Goal: Task Accomplishment & Management: Use online tool/utility

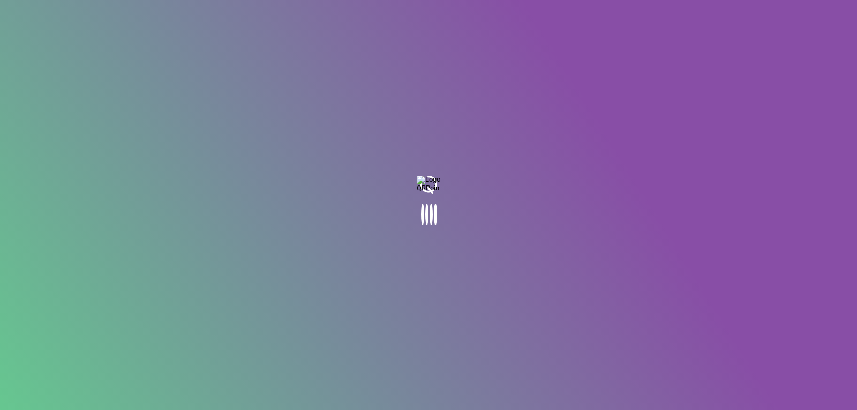
click at [583, 186] on body at bounding box center [428, 205] width 857 height 410
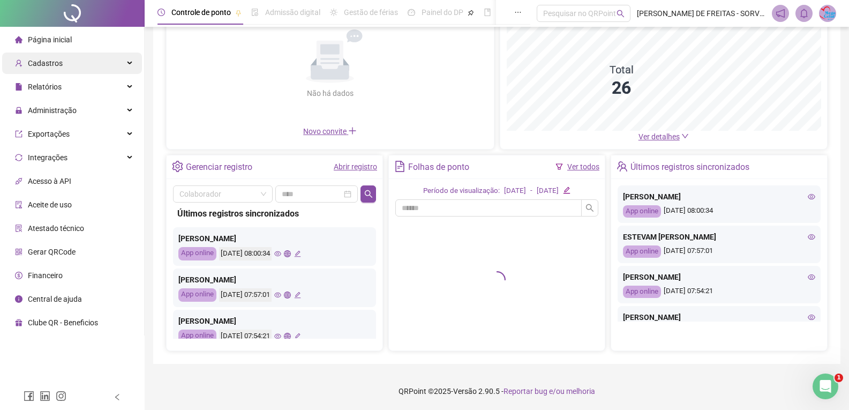
click at [63, 65] on div "Cadastros" at bounding box center [72, 63] width 140 height 21
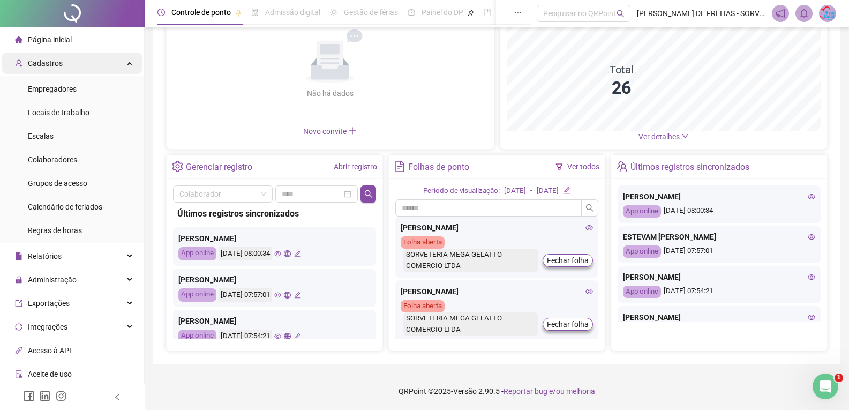
click at [126, 64] on div "Cadastros" at bounding box center [72, 63] width 140 height 21
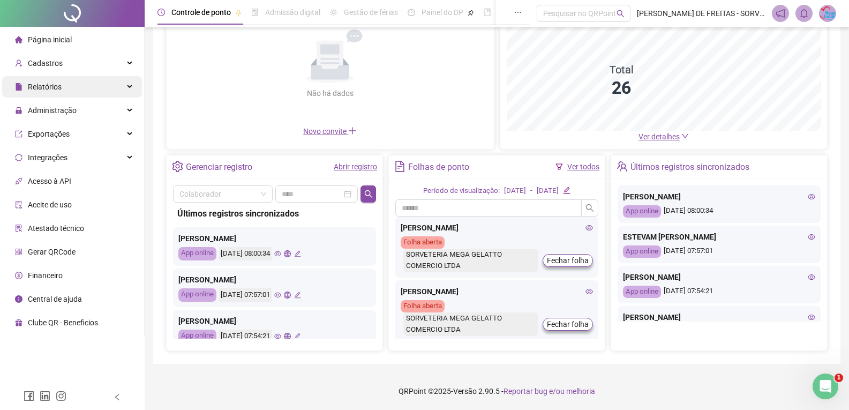
click at [127, 83] on div "Relatórios" at bounding box center [72, 86] width 140 height 21
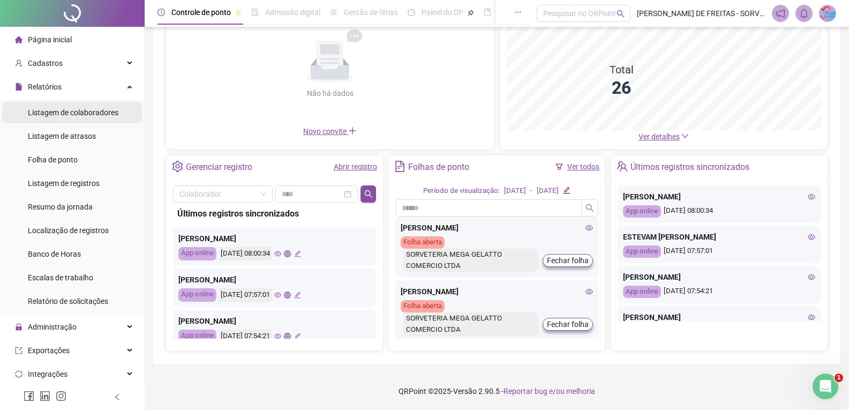
click at [106, 114] on span "Listagem de colaboradores" at bounding box center [73, 112] width 91 height 9
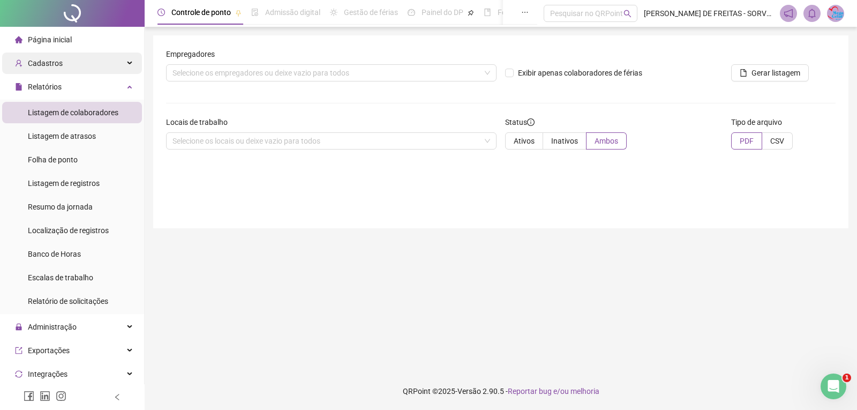
click at [85, 63] on div "Cadastros" at bounding box center [72, 63] width 140 height 21
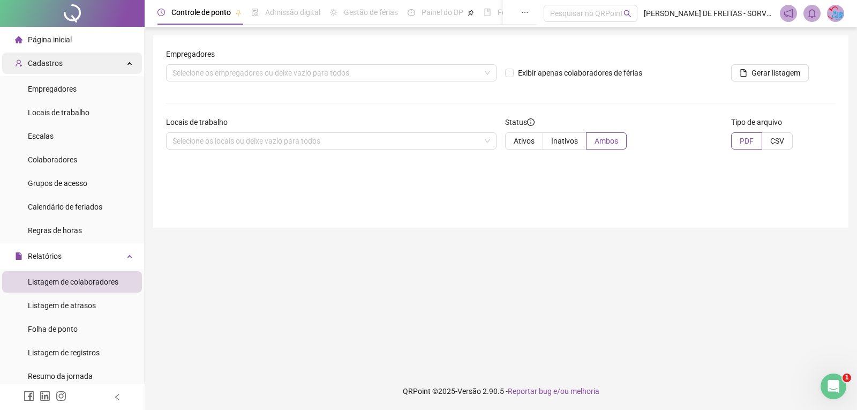
click at [125, 59] on div "Cadastros" at bounding box center [72, 63] width 140 height 21
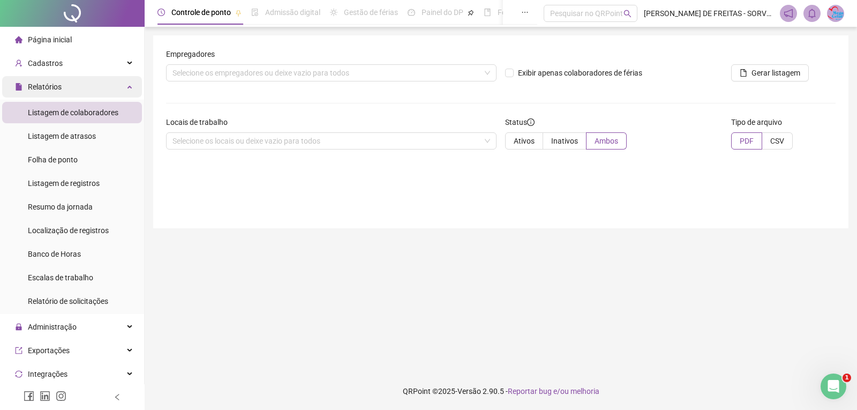
click at [122, 81] on div "Relatórios" at bounding box center [72, 86] width 140 height 21
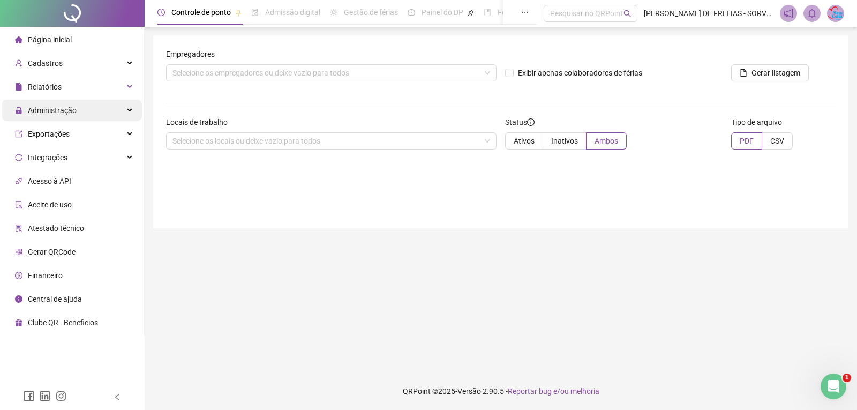
click at [83, 111] on div "Administração" at bounding box center [72, 110] width 140 height 21
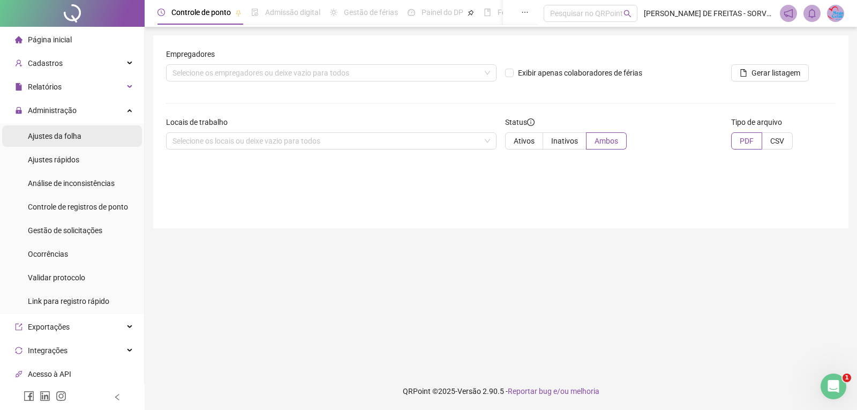
click at [70, 136] on span "Ajustes da folha" at bounding box center [55, 136] width 54 height 9
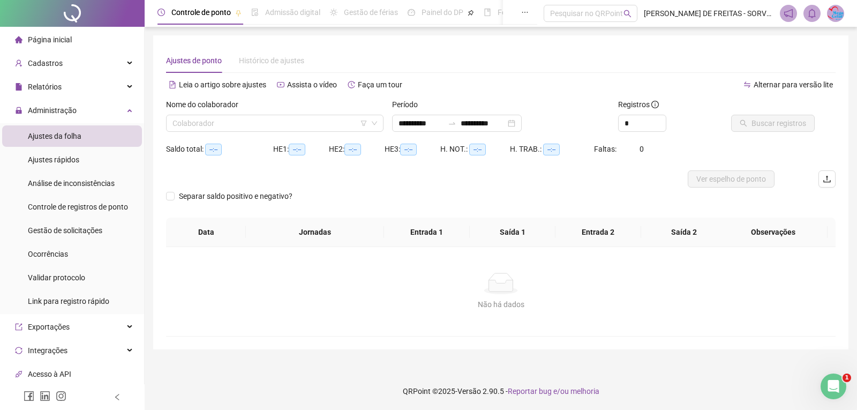
type input "**********"
click at [376, 117] on span at bounding box center [275, 123] width 205 height 16
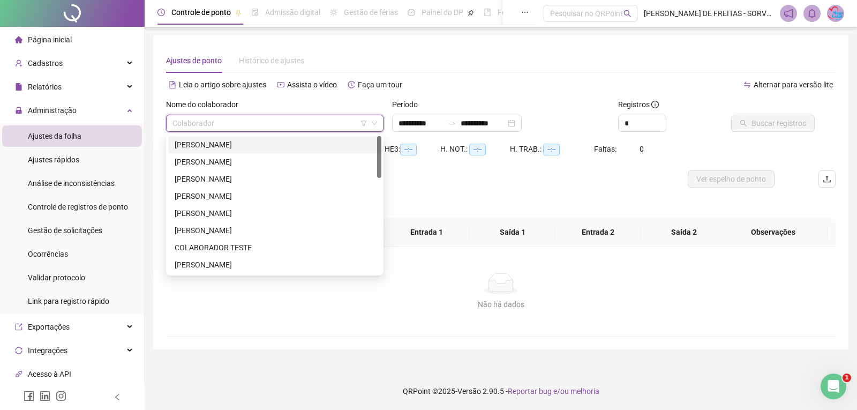
click at [470, 180] on div at bounding box center [417, 178] width 503 height 17
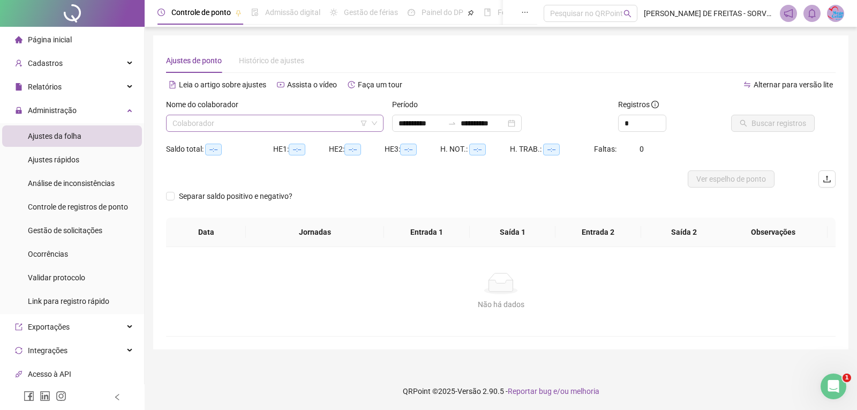
click at [376, 124] on icon "down" at bounding box center [374, 123] width 6 height 6
click at [372, 125] on icon "down" at bounding box center [374, 123] width 6 height 6
click at [269, 124] on input "search" at bounding box center [270, 123] width 195 height 16
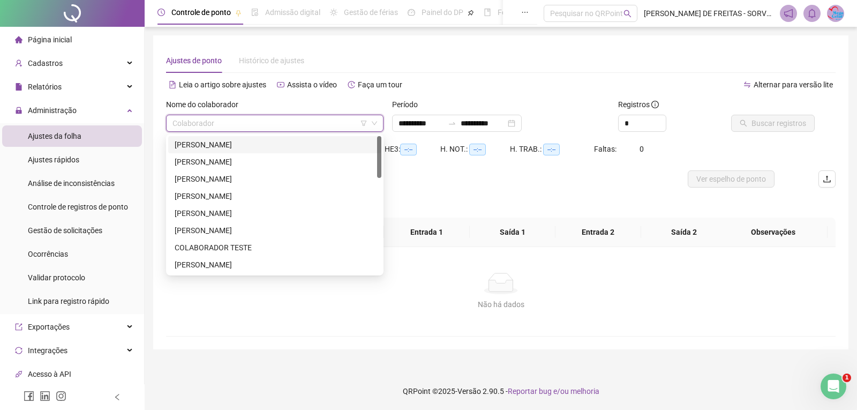
click at [246, 147] on div "[PERSON_NAME]" at bounding box center [275, 145] width 200 height 12
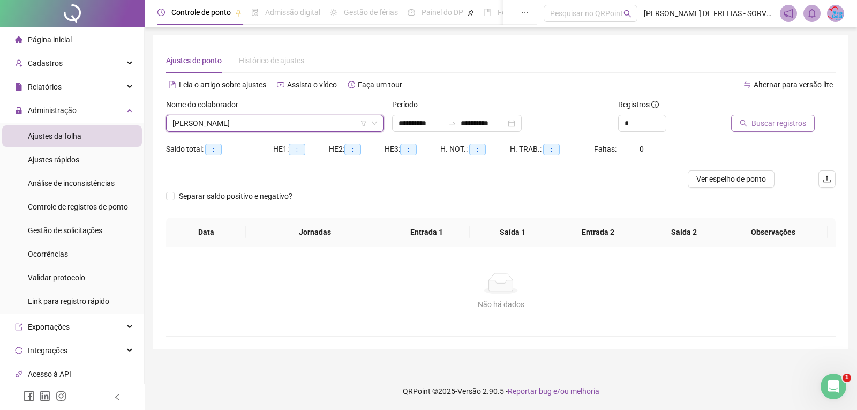
click at [777, 120] on span "Buscar registros" at bounding box center [779, 123] width 55 height 12
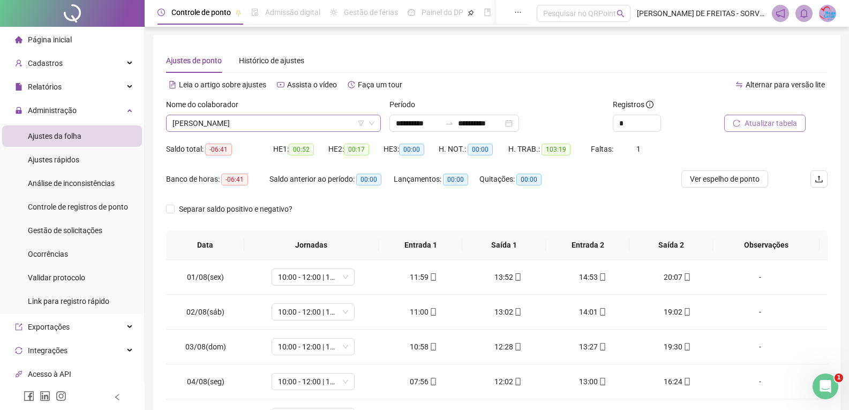
click at [372, 120] on icon "down" at bounding box center [372, 123] width 6 height 6
click at [372, 125] on icon "down" at bounding box center [372, 123] width 6 height 6
click at [343, 124] on span "[PERSON_NAME]" at bounding box center [274, 123] width 202 height 16
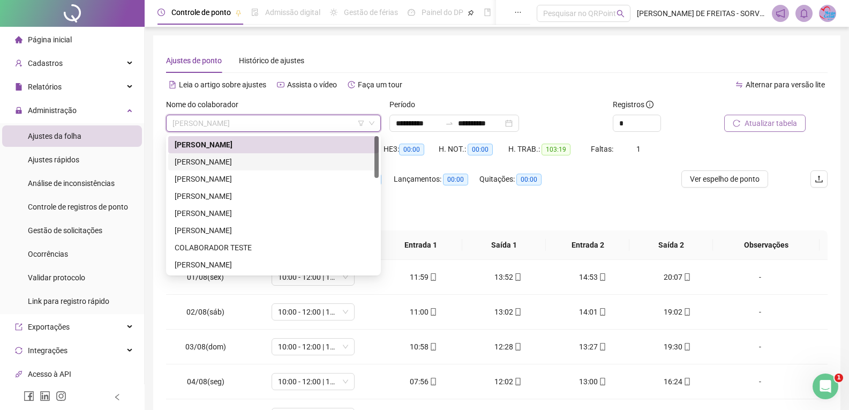
click at [291, 158] on div "[PERSON_NAME]" at bounding box center [274, 162] width 198 height 12
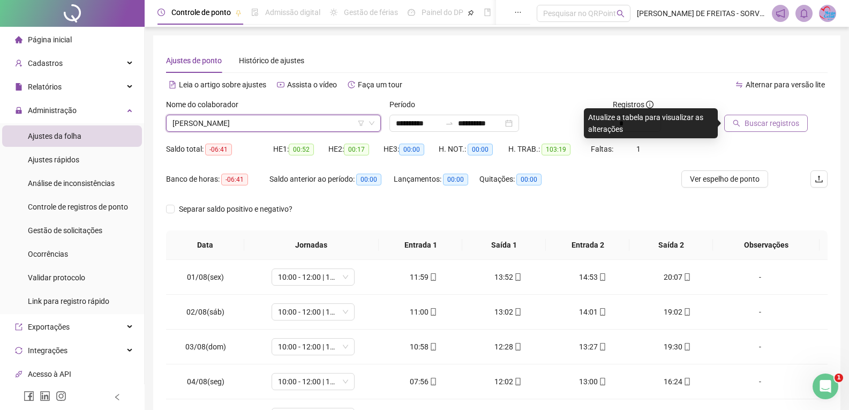
click at [741, 124] on button "Buscar registros" at bounding box center [766, 123] width 84 height 17
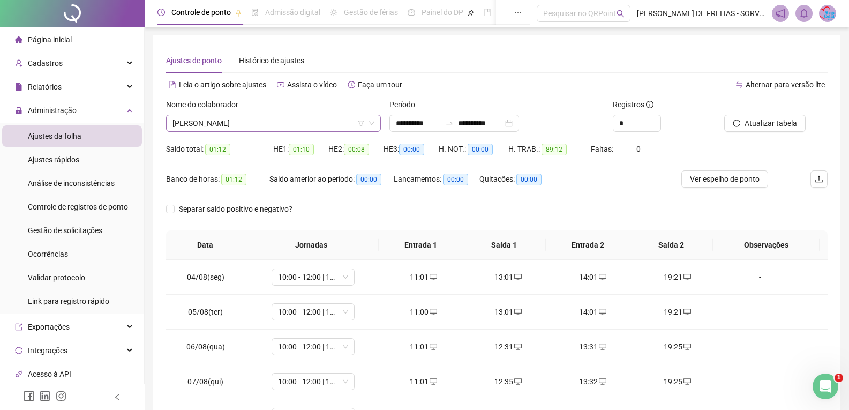
click at [281, 122] on span "[PERSON_NAME]" at bounding box center [274, 123] width 202 height 16
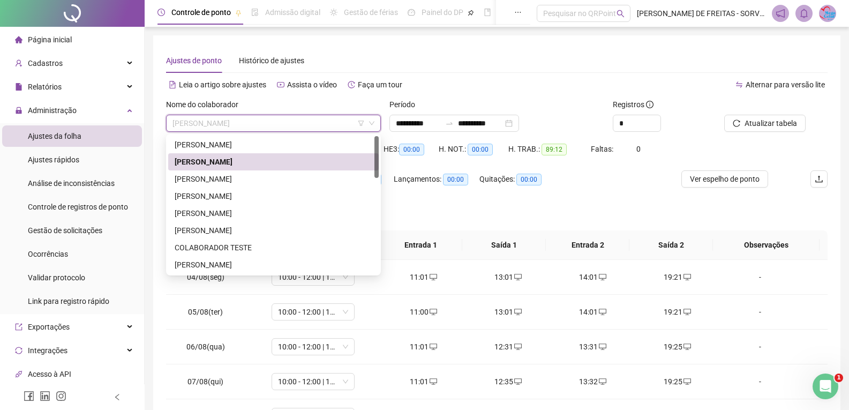
click at [229, 177] on div "[PERSON_NAME]" at bounding box center [274, 179] width 198 height 12
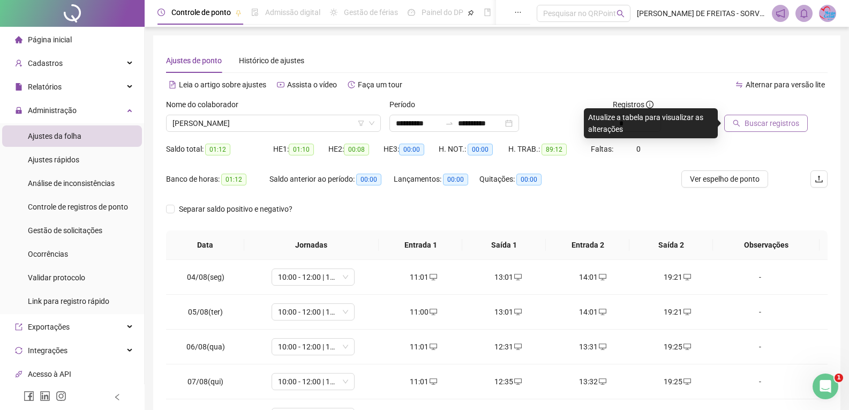
click at [758, 124] on span "Buscar registros" at bounding box center [772, 123] width 55 height 12
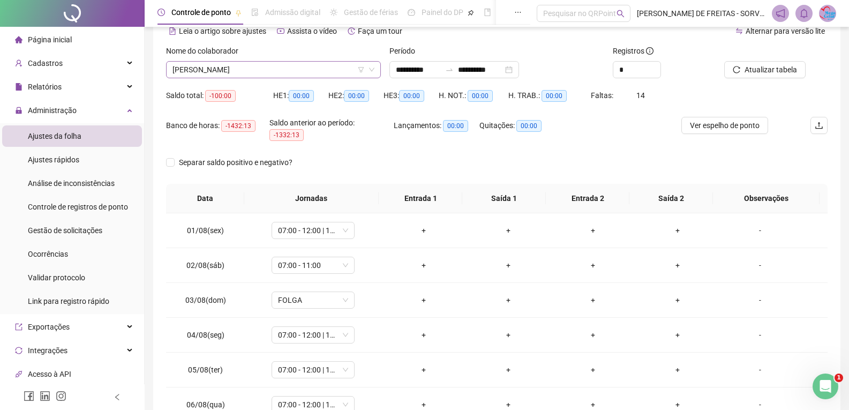
click at [350, 77] on span "[PERSON_NAME]" at bounding box center [274, 70] width 202 height 16
click at [367, 76] on span "[PERSON_NAME]" at bounding box center [274, 70] width 202 height 16
click at [372, 72] on icon "down" at bounding box center [372, 69] width 6 height 6
click at [313, 68] on span "[PERSON_NAME]" at bounding box center [274, 70] width 202 height 16
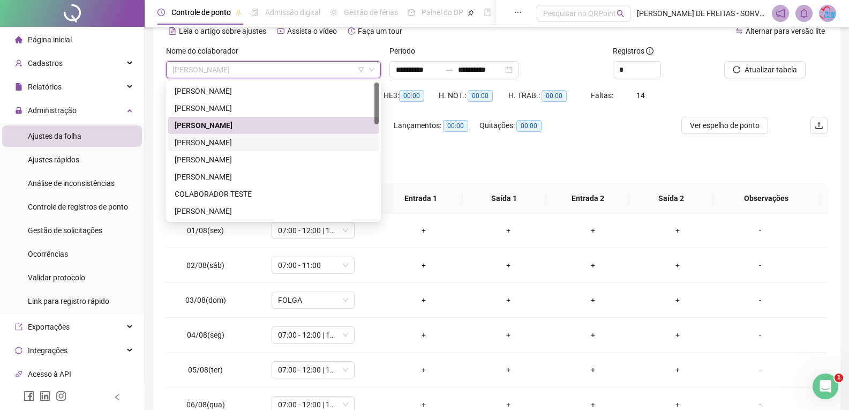
click at [259, 138] on div "[PERSON_NAME]" at bounding box center [274, 143] width 198 height 12
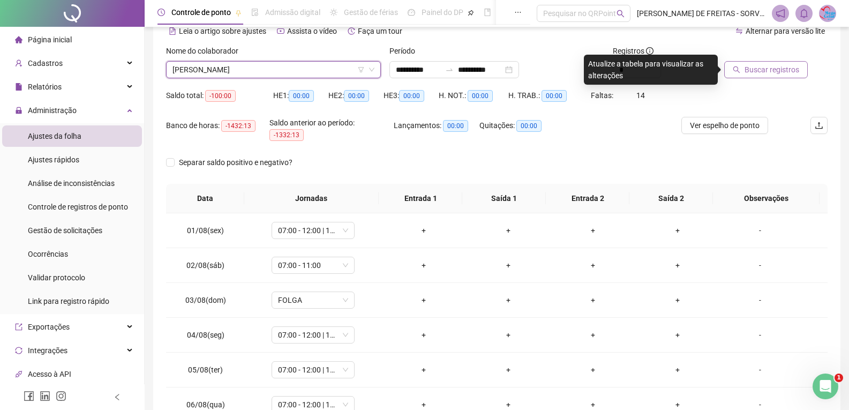
click at [751, 70] on span "Buscar registros" at bounding box center [772, 70] width 55 height 12
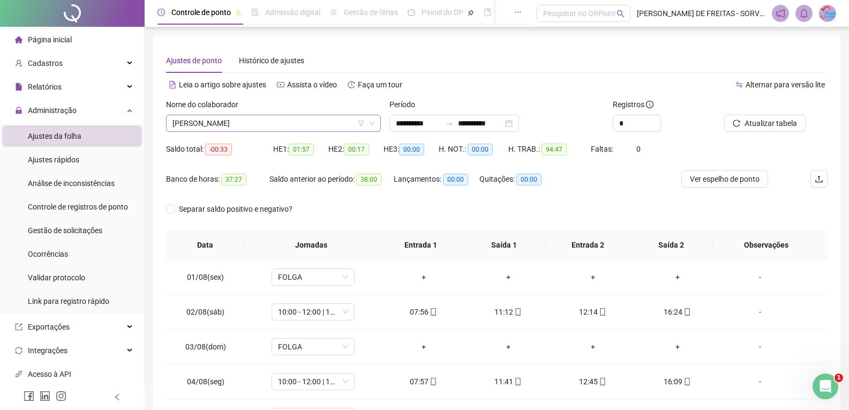
click at [276, 125] on span "[PERSON_NAME]" at bounding box center [274, 123] width 202 height 16
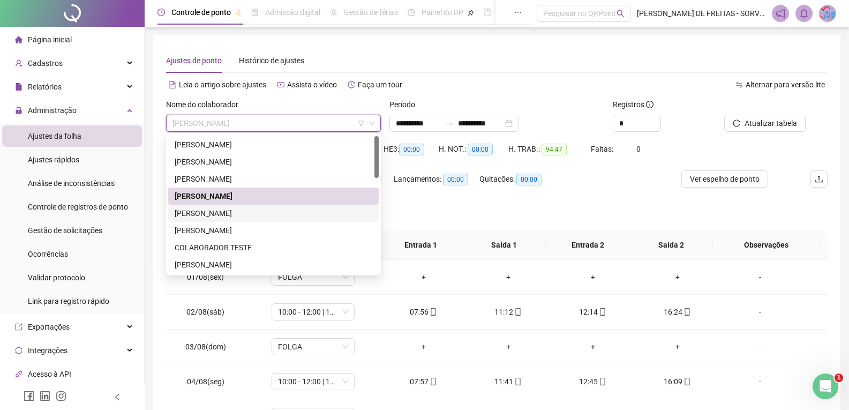
click at [245, 217] on div "[PERSON_NAME]" at bounding box center [274, 213] width 198 height 12
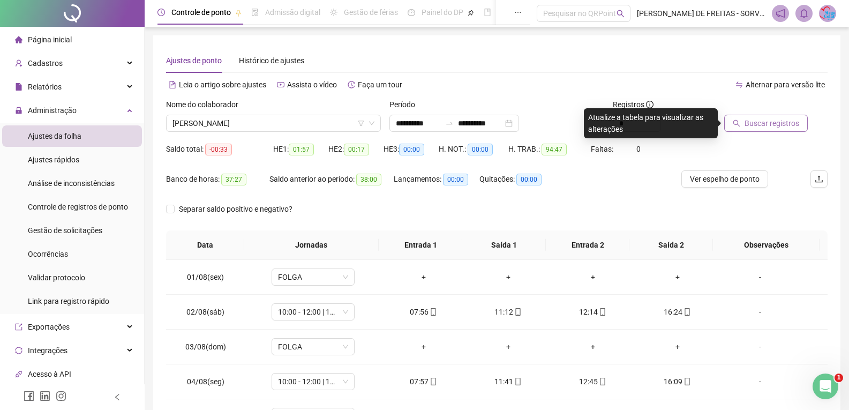
click at [727, 121] on button "Buscar registros" at bounding box center [766, 123] width 84 height 17
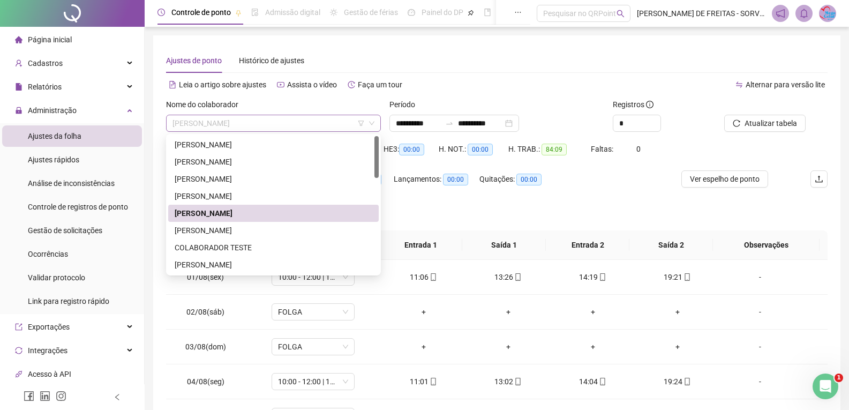
click at [338, 125] on span "[PERSON_NAME]" at bounding box center [274, 123] width 202 height 16
click at [253, 225] on div "[PERSON_NAME]" at bounding box center [274, 230] width 198 height 12
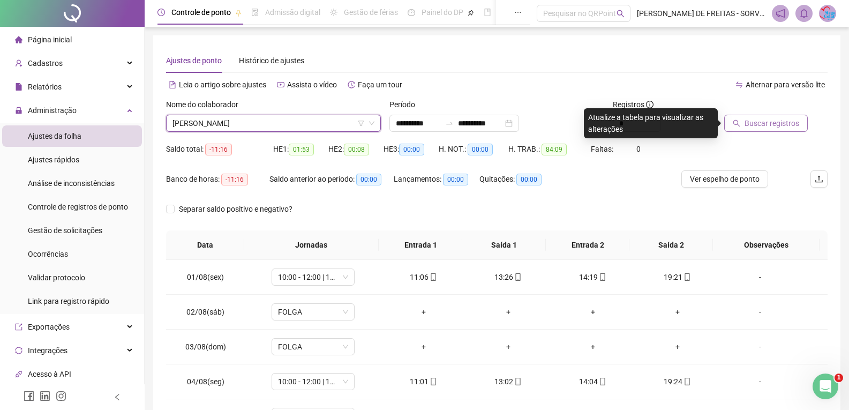
click at [796, 122] on span "Buscar registros" at bounding box center [772, 123] width 55 height 12
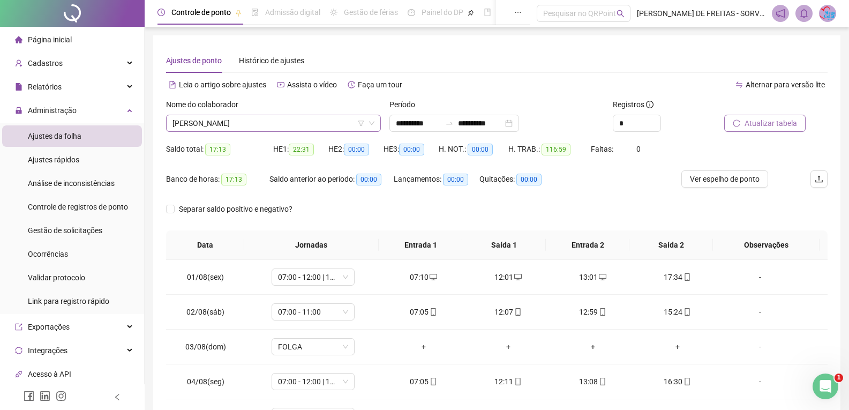
click at [369, 120] on icon "down" at bounding box center [372, 123] width 6 height 6
click at [374, 121] on icon "down" at bounding box center [372, 123] width 6 height 6
click at [343, 124] on span "[PERSON_NAME]" at bounding box center [274, 123] width 202 height 16
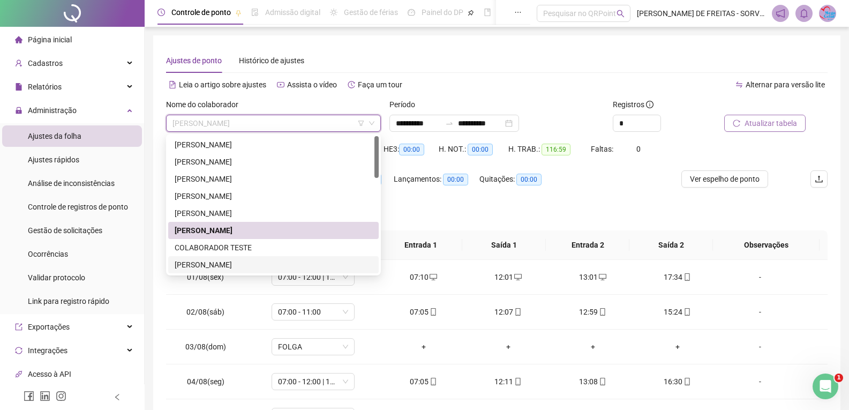
click at [266, 264] on div "[PERSON_NAME]" at bounding box center [274, 265] width 198 height 12
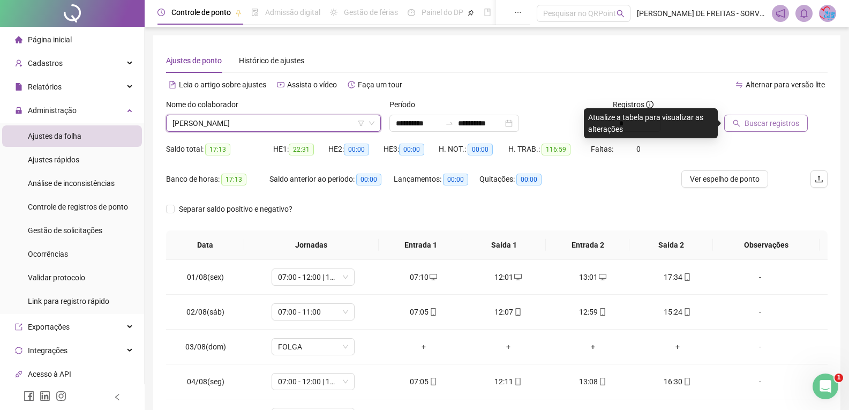
click at [777, 123] on span "Buscar registros" at bounding box center [772, 123] width 55 height 12
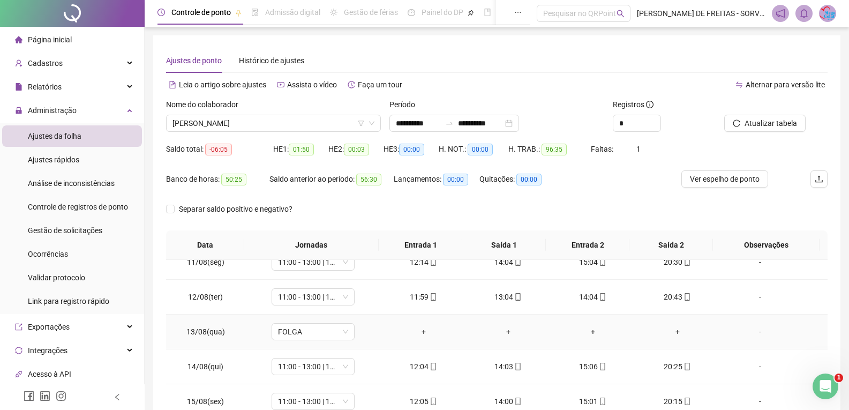
scroll to position [138, 0]
